Goal: Use online tool/utility: Utilize a website feature to perform a specific function

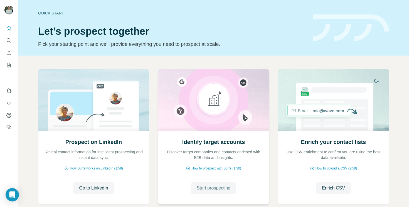
click at [223, 186] on span "Start prospecting" at bounding box center [214, 188] width 34 height 7
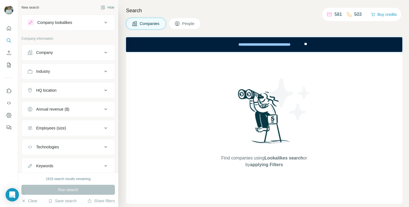
click at [43, 54] on div "Company" at bounding box center [44, 53] width 17 height 6
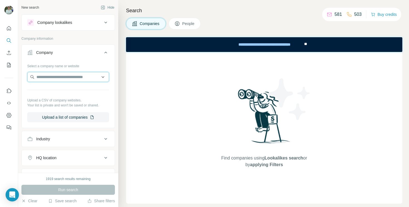
click at [51, 73] on input "text" at bounding box center [68, 77] width 82 height 10
type input "*******"
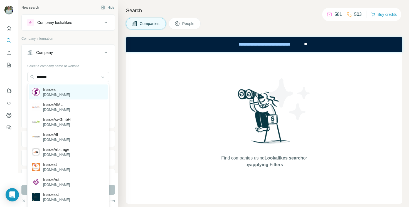
click at [48, 91] on p "Insidea" at bounding box center [56, 90] width 27 height 6
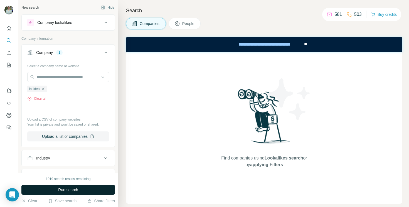
click at [67, 187] on button "Run search" at bounding box center [68, 190] width 94 height 10
